Goal: Transaction & Acquisition: Download file/media

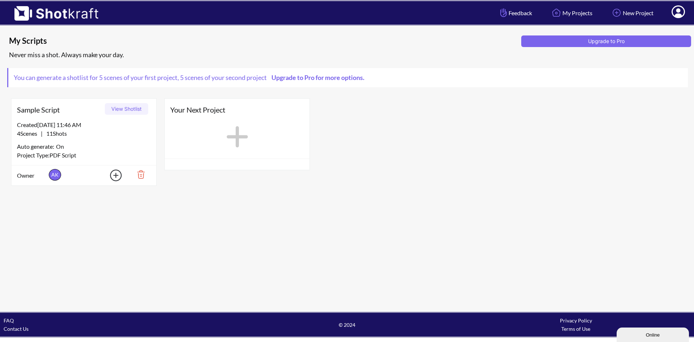
click at [114, 154] on div "Project Type: PDF Script" at bounding box center [84, 155] width 134 height 9
click at [124, 106] on button "View Shotlist" at bounding box center [126, 109] width 43 height 12
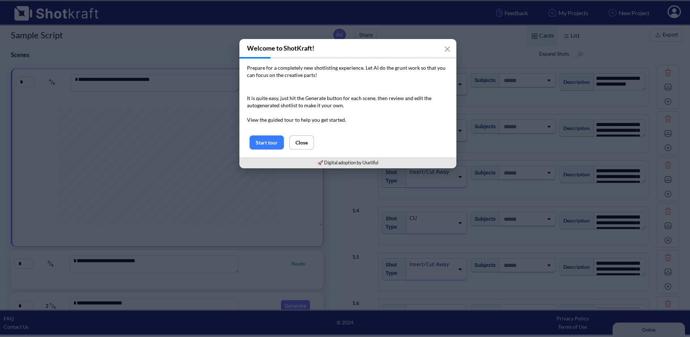
scroll to position [3, 0]
click at [448, 46] on icon "button" at bounding box center [447, 49] width 6 height 6
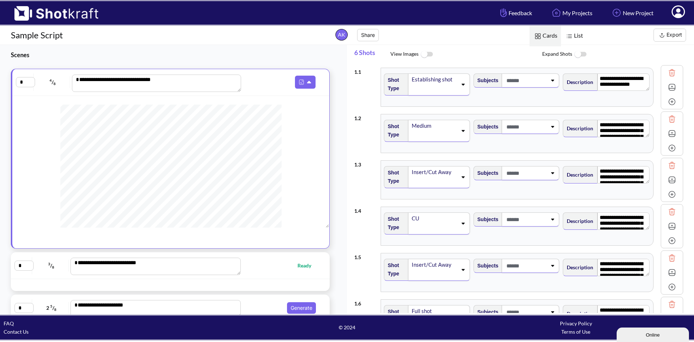
scroll to position [36, 0]
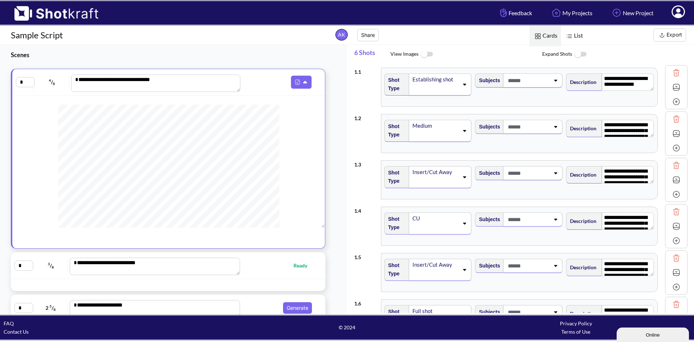
click at [462, 85] on icon at bounding box center [465, 84] width 10 height 5
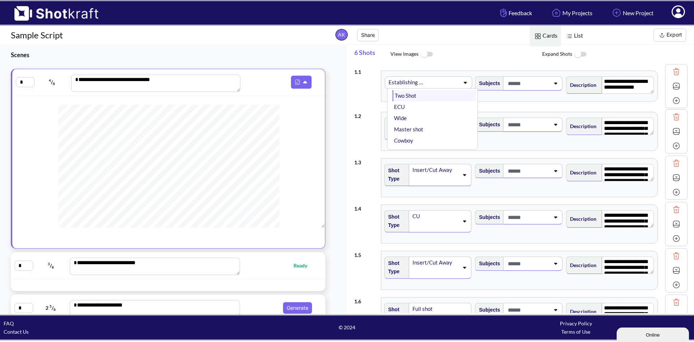
scroll to position [0, 0]
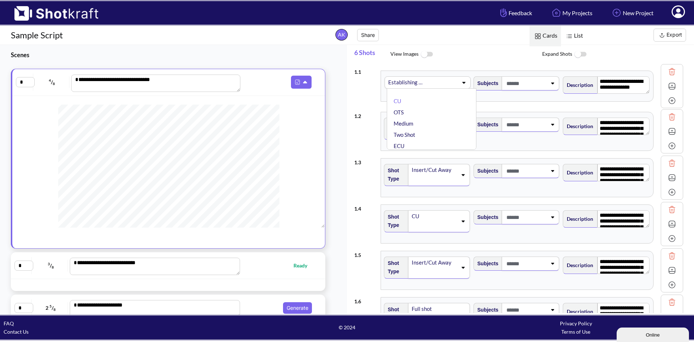
click at [465, 39] on span "List Cards" at bounding box center [510, 35] width 153 height 19
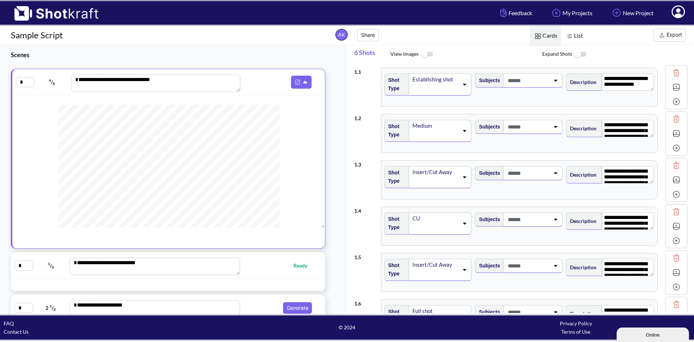
click at [554, 86] on div at bounding box center [532, 80] width 59 height 14
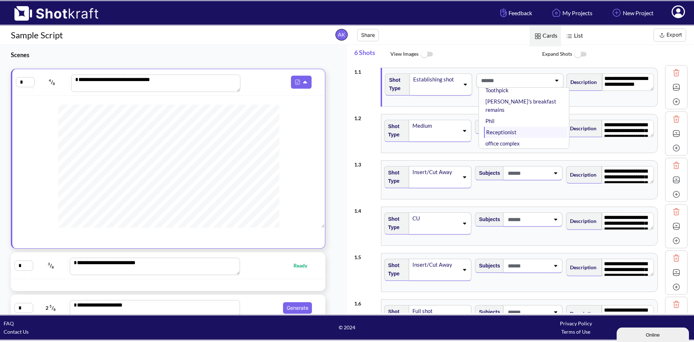
scroll to position [253, 0]
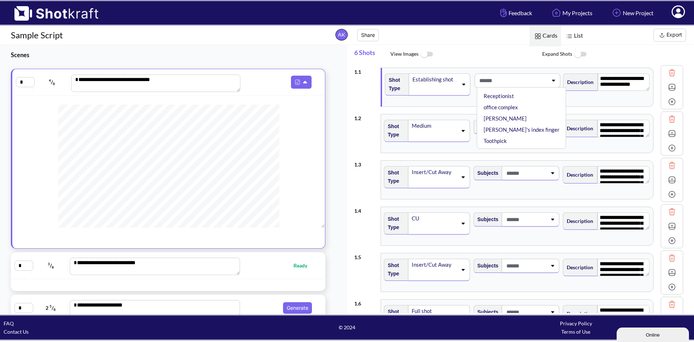
click at [504, 39] on span "List Cards" at bounding box center [510, 35] width 153 height 19
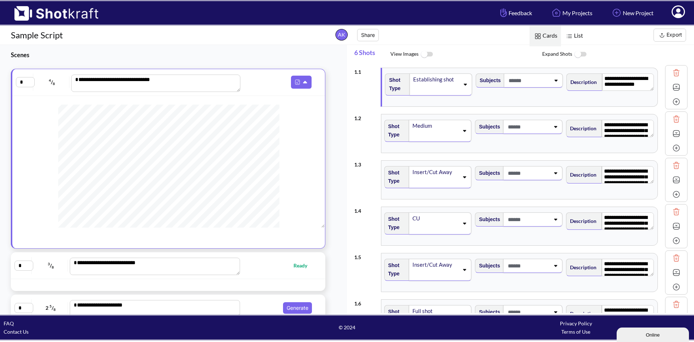
click at [552, 129] on div at bounding box center [532, 127] width 59 height 14
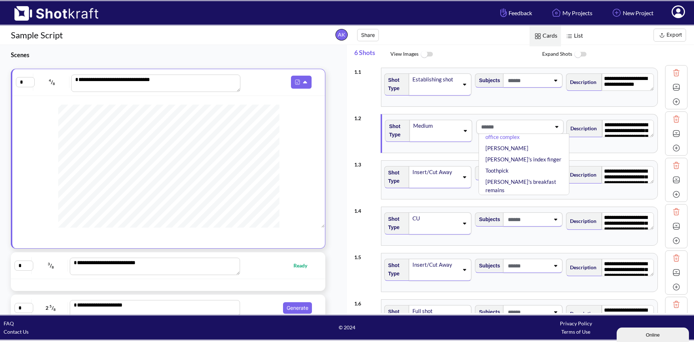
scroll to position [36, 0]
click at [529, 110] on div "1 . 2 Shot Type Medium Subjects office complex Phil Renaud Phil's index finger …" at bounding box center [520, 133] width 333 height 46
click at [556, 175] on icon at bounding box center [556, 172] width 10 height 5
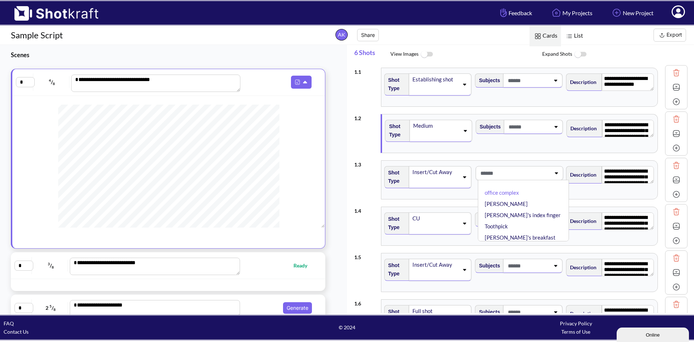
click at [556, 175] on icon at bounding box center [556, 172] width 10 height 5
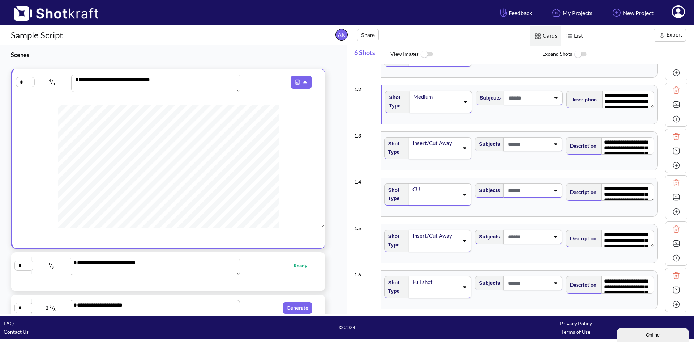
scroll to position [0, 0]
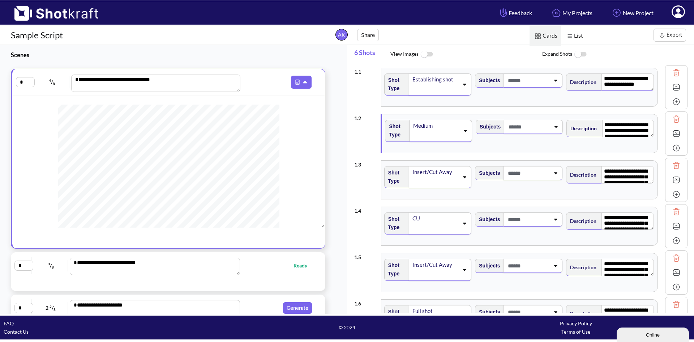
click at [643, 87] on textarea "**********" at bounding box center [628, 81] width 52 height 17
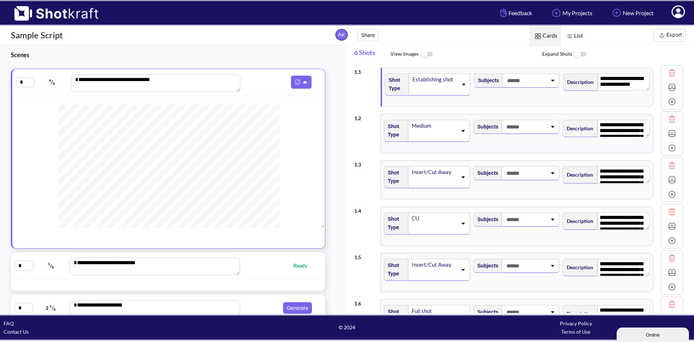
click at [674, 36] on button "Export" at bounding box center [670, 35] width 33 height 13
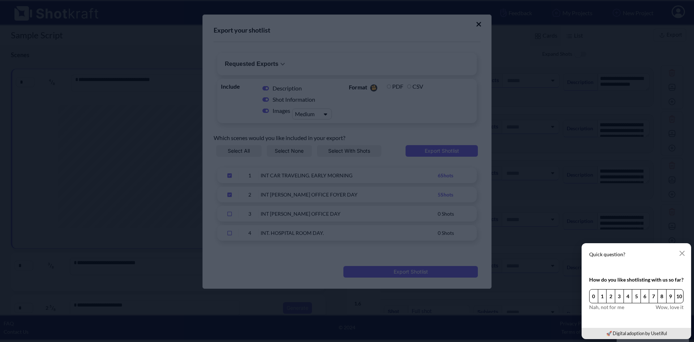
click at [579, 240] on div "Quick question? How do you like shotlisting with us so far? 0 1 2 3 4 5 6 7 8 9…" at bounding box center [636, 291] width 115 height 102
click at [683, 251] on icon "button" at bounding box center [682, 253] width 6 height 6
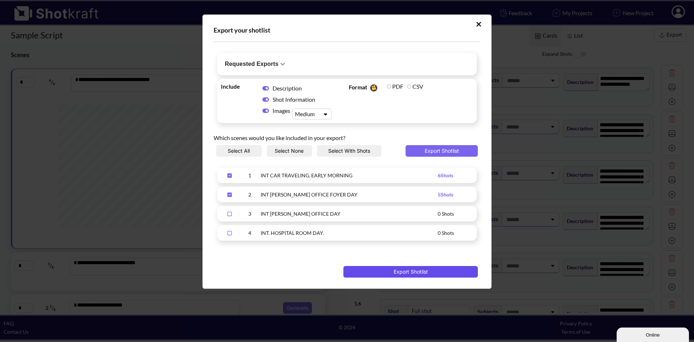
click at [400, 270] on button "Export Shotlist" at bounding box center [410, 272] width 135 height 12
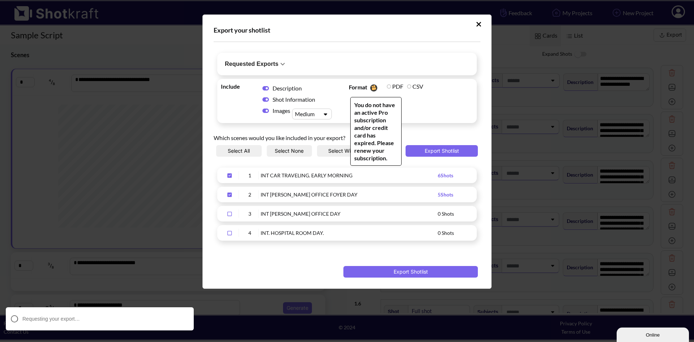
click at [436, 86] on span "Format You do not have an active Pro subscription and/or credit card has expire…" at bounding box center [411, 101] width 128 height 40
click at [387, 88] on span "PDF" at bounding box center [395, 86] width 20 height 10
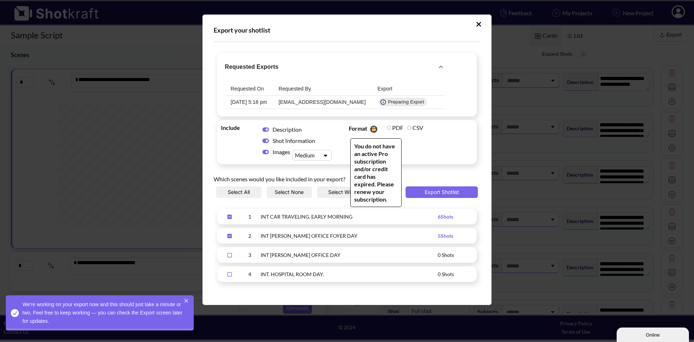
click at [389, 128] on label "PDF" at bounding box center [395, 127] width 17 height 7
click at [387, 126] on label "PDF" at bounding box center [395, 127] width 17 height 7
click at [444, 146] on span "Format You do not have an active Pro subscription and/or credit card has expire…" at bounding box center [411, 142] width 128 height 40
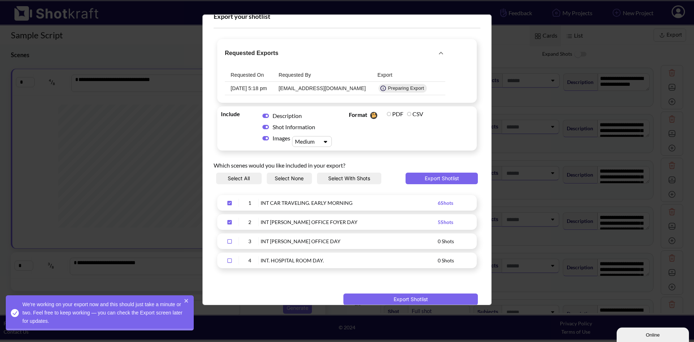
scroll to position [25, 0]
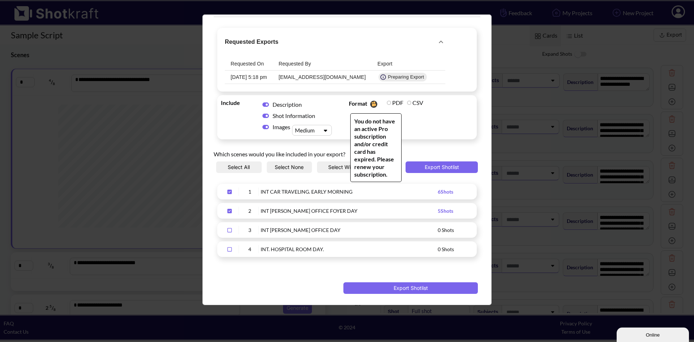
click at [387, 103] on label "PDF" at bounding box center [395, 102] width 17 height 7
click at [421, 118] on span "Format You do not have an active Pro subscription and/or credit card has expire…" at bounding box center [411, 117] width 128 height 40
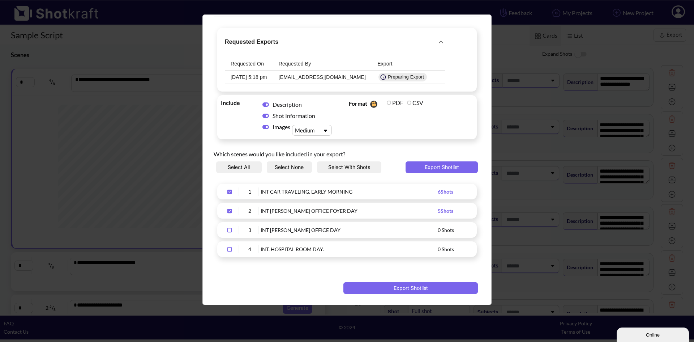
click at [639, 332] on div "Online" at bounding box center [652, 334] width 61 height 5
click at [617, 162] on button "Minimize" at bounding box center [604, 161] width 25 height 8
click at [436, 292] on button "Export Shotlist" at bounding box center [410, 288] width 135 height 12
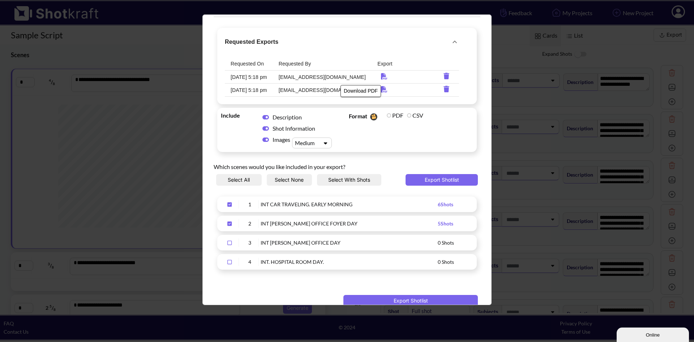
click at [377, 74] on icon "Download PDF" at bounding box center [384, 76] width 14 height 7
